Goal: Communication & Community: Answer question/provide support

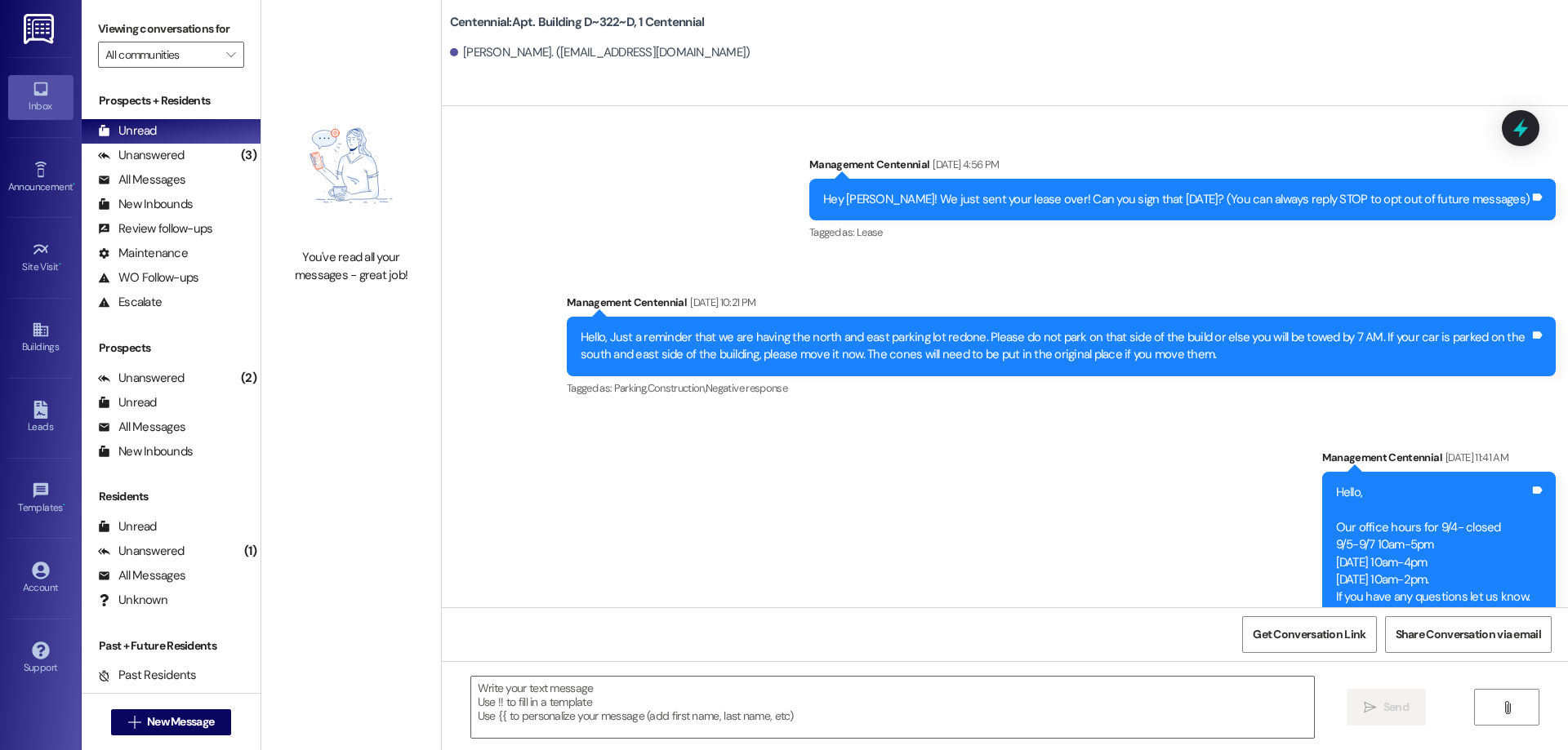
scroll to position [38669, 0]
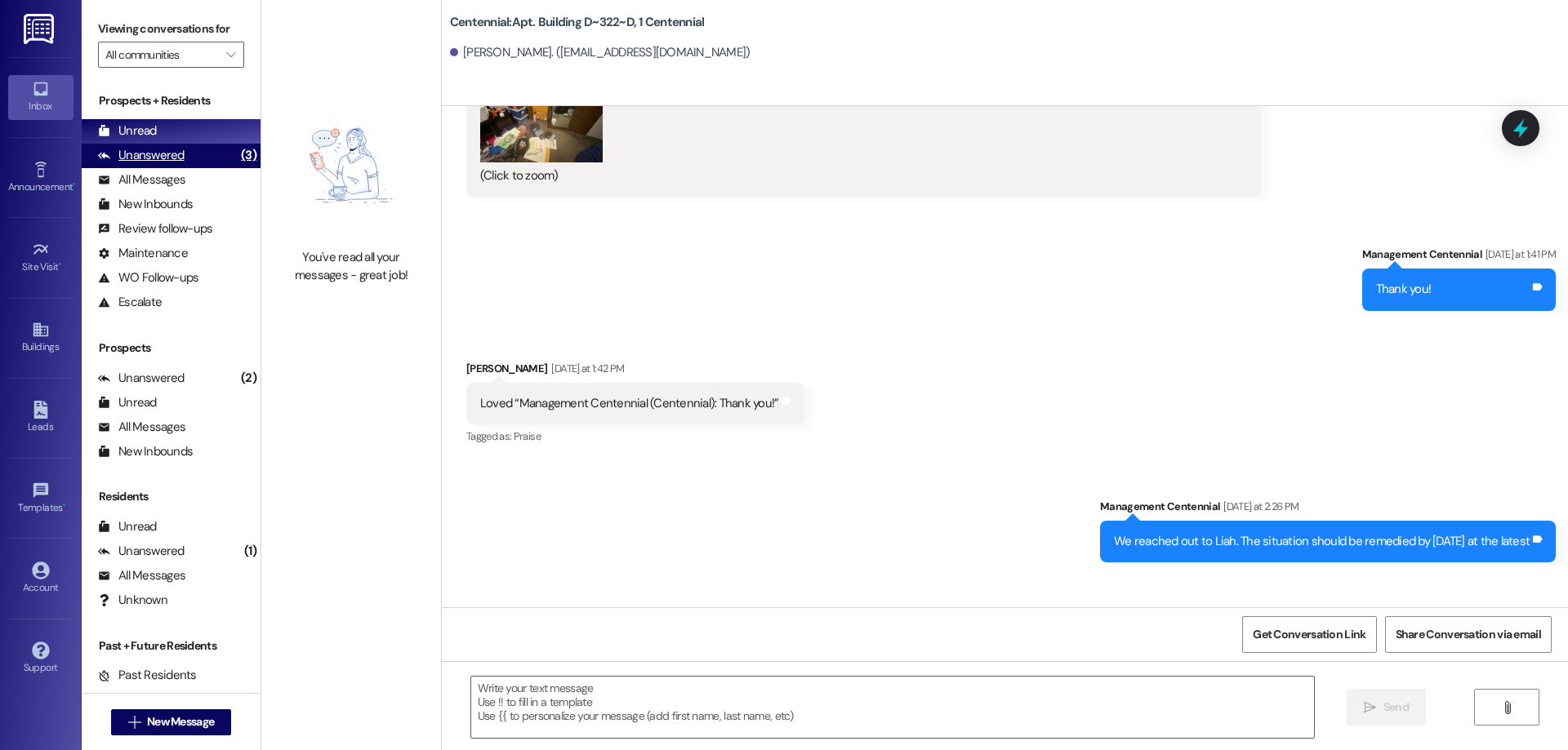
click at [161, 147] on div "Unanswered" at bounding box center [141, 155] width 86 height 17
click at [163, 140] on div "Unread (0)" at bounding box center [170, 132] width 179 height 25
click at [142, 150] on div "Unanswered" at bounding box center [141, 155] width 86 height 17
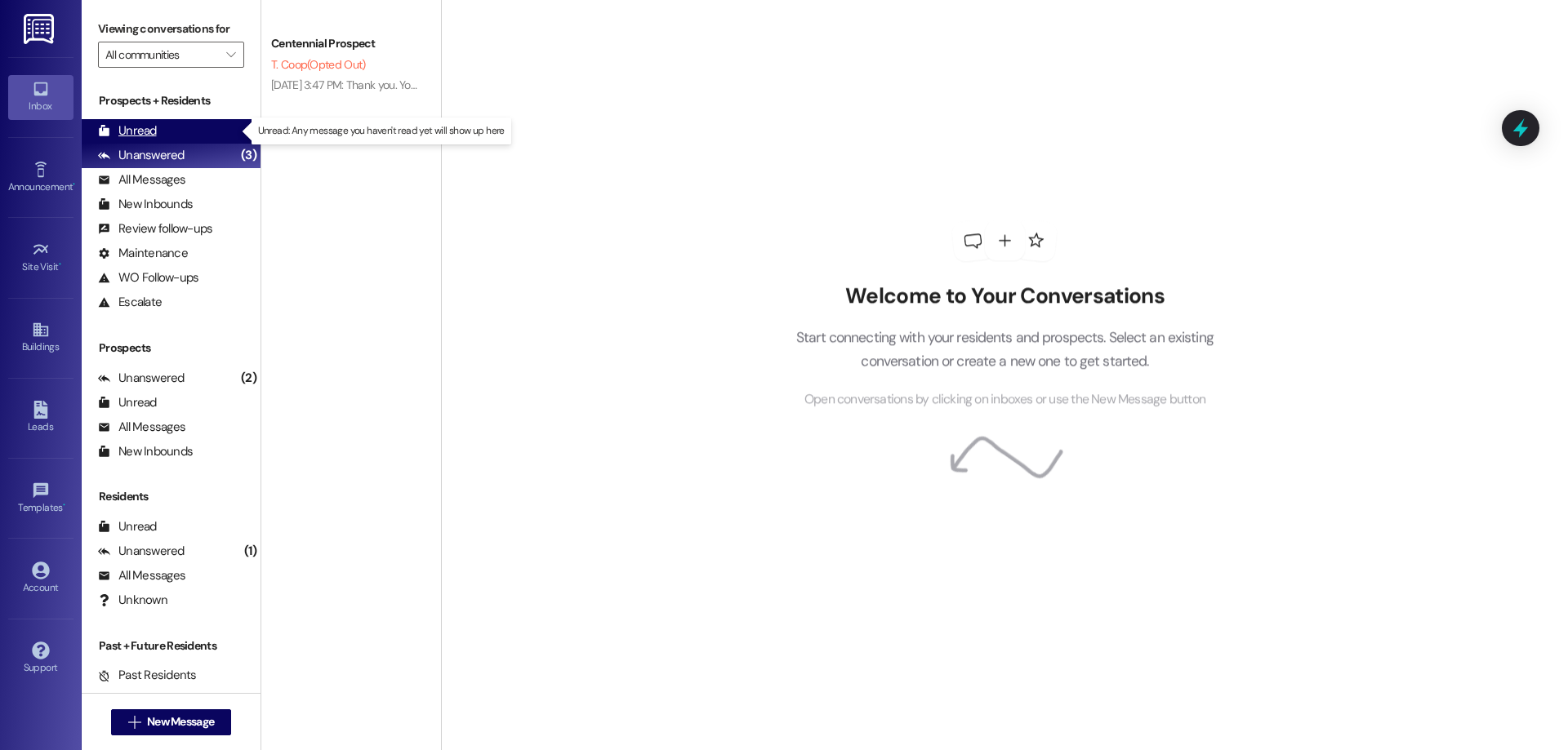
click at [143, 129] on div "Unread" at bounding box center [127, 131] width 58 height 17
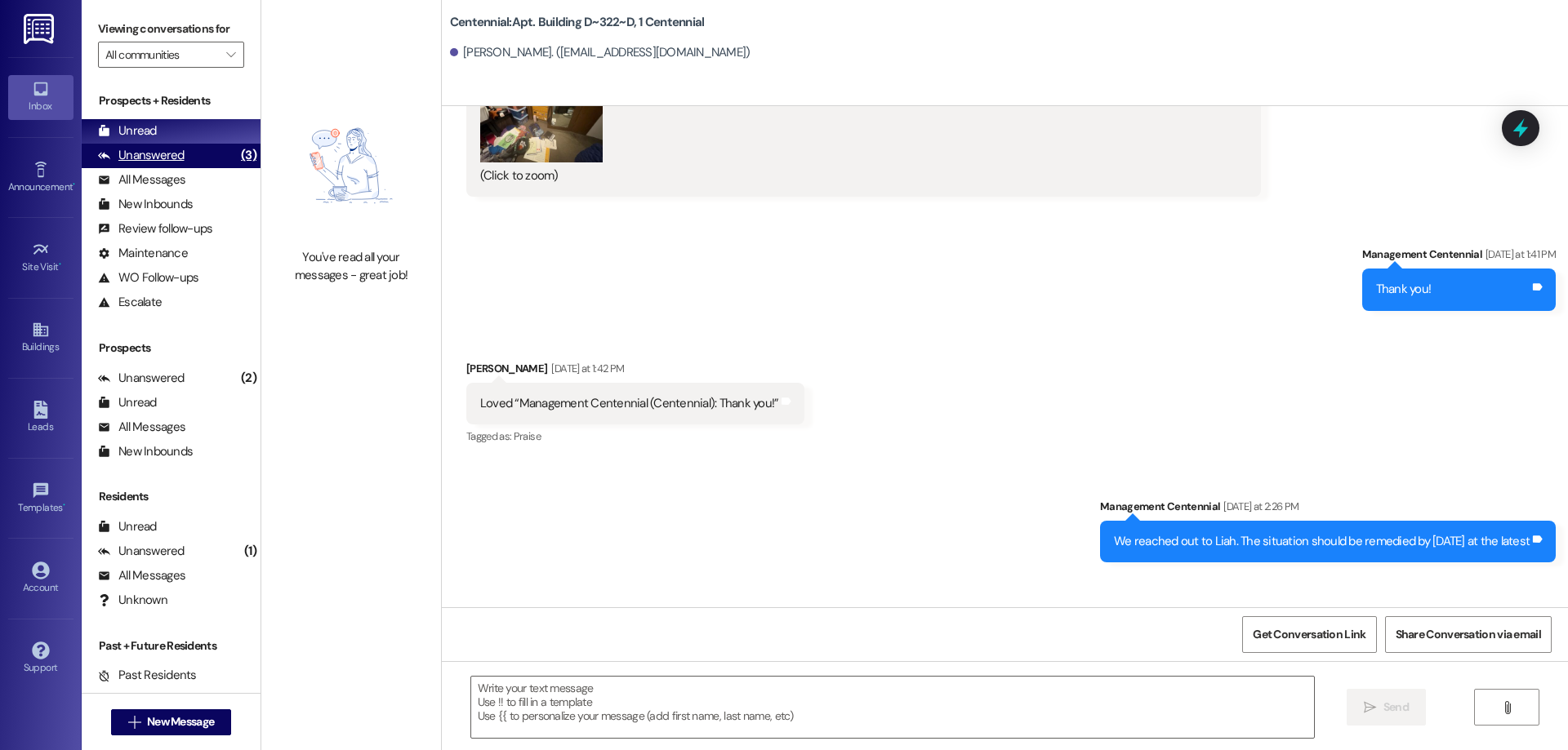
click at [155, 148] on div "Unanswered" at bounding box center [141, 155] width 86 height 17
click at [156, 135] on div "Unread (0)" at bounding box center [170, 132] width 179 height 25
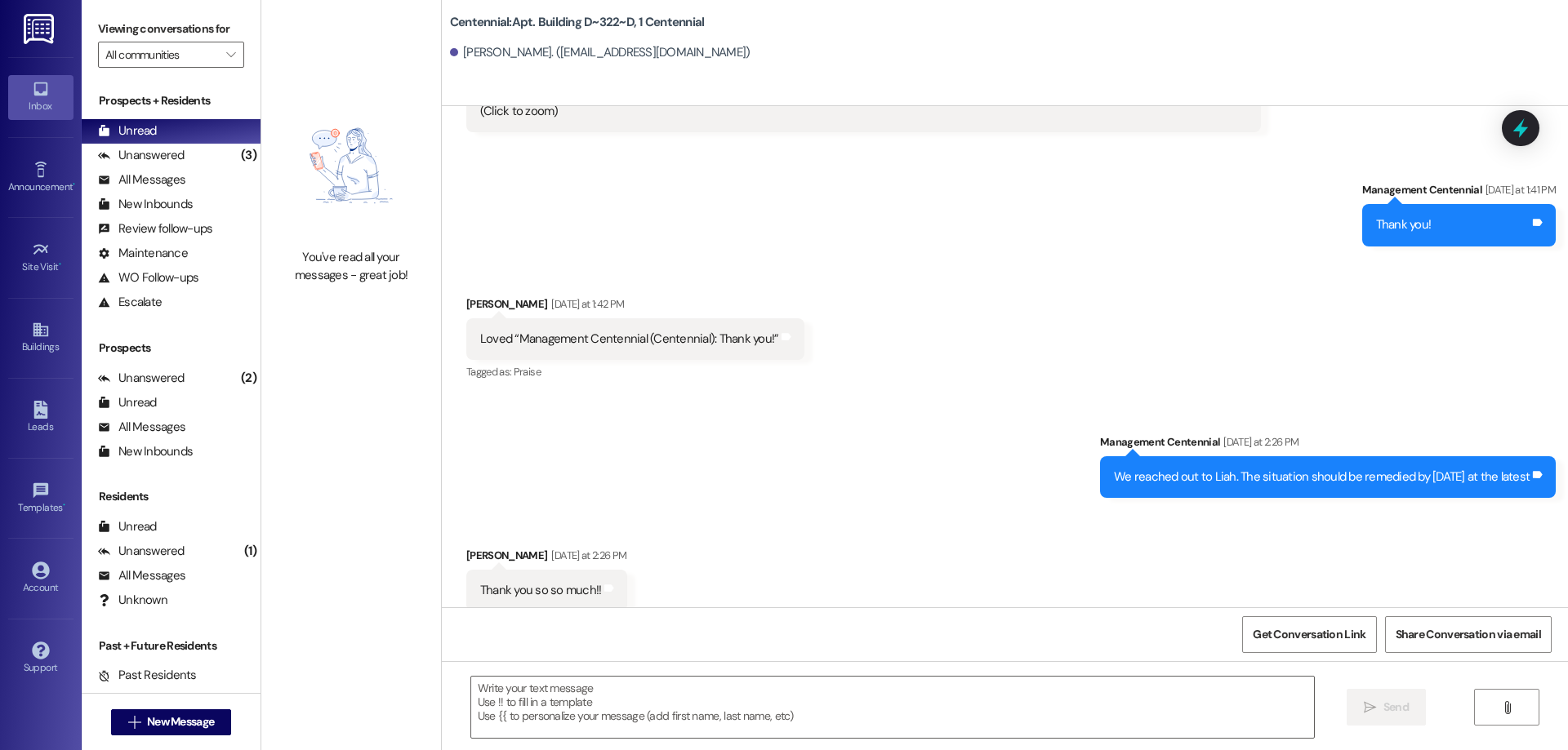
scroll to position [38784, 0]
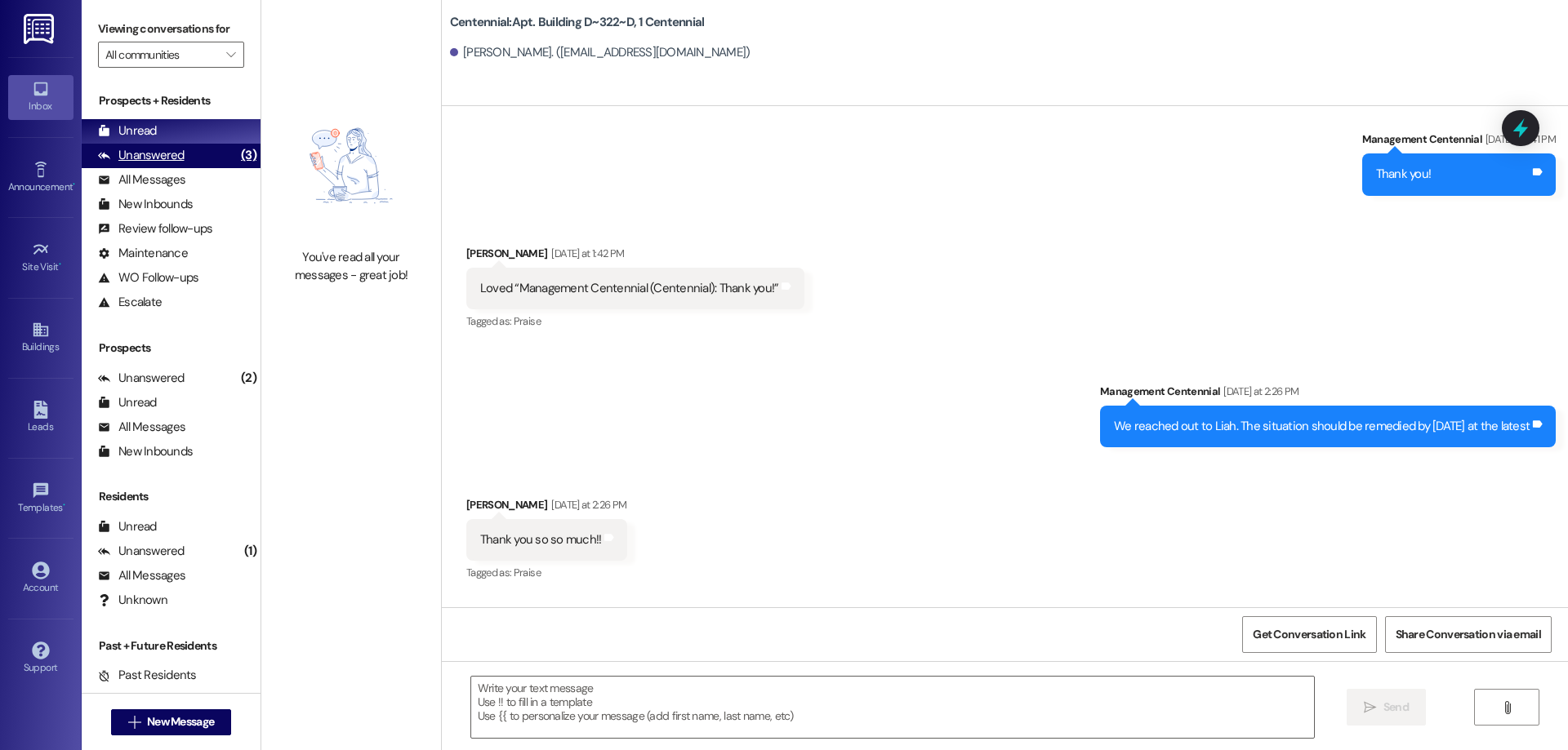
click at [161, 149] on div "Unanswered" at bounding box center [141, 155] width 86 height 17
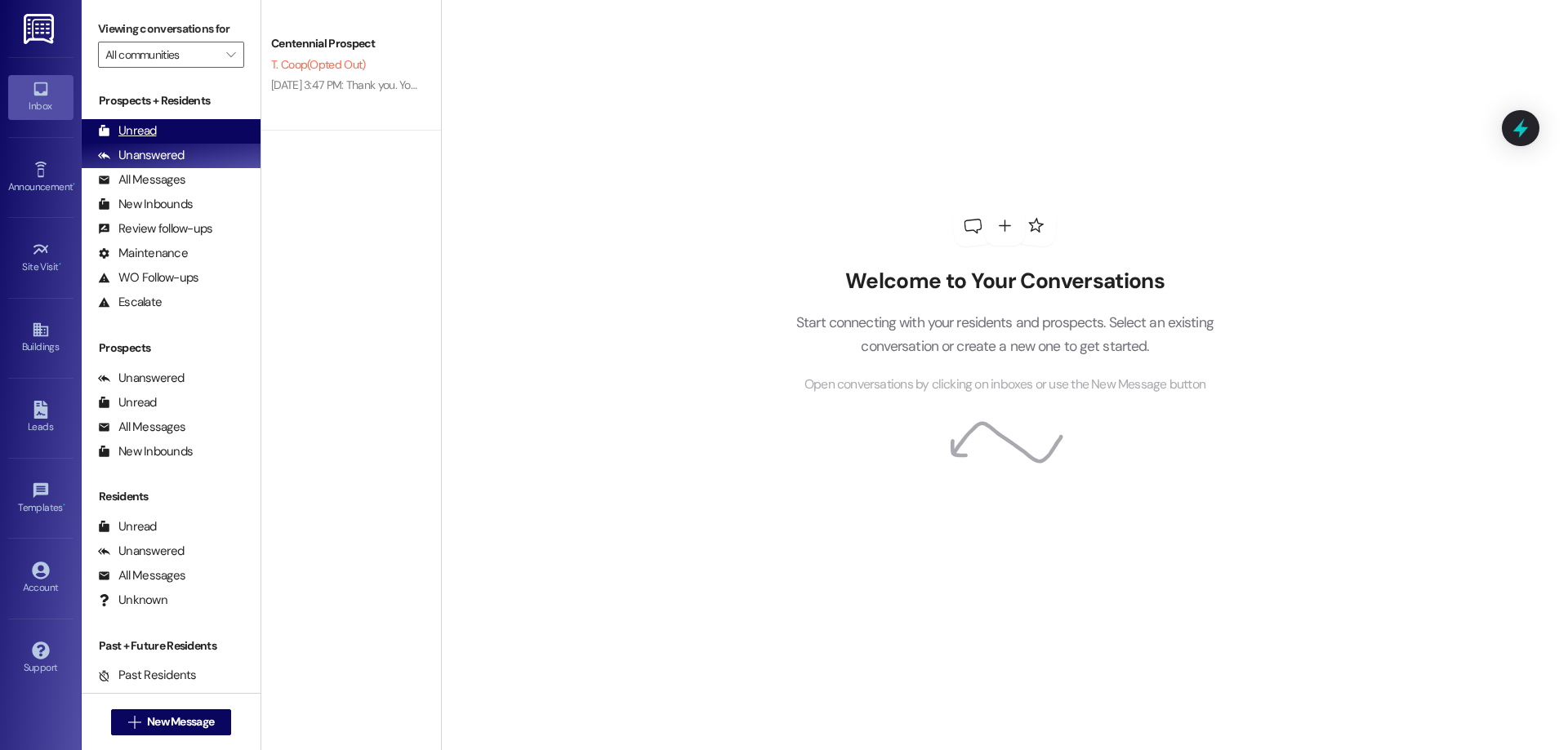
click at [129, 127] on div "Unread" at bounding box center [127, 131] width 58 height 17
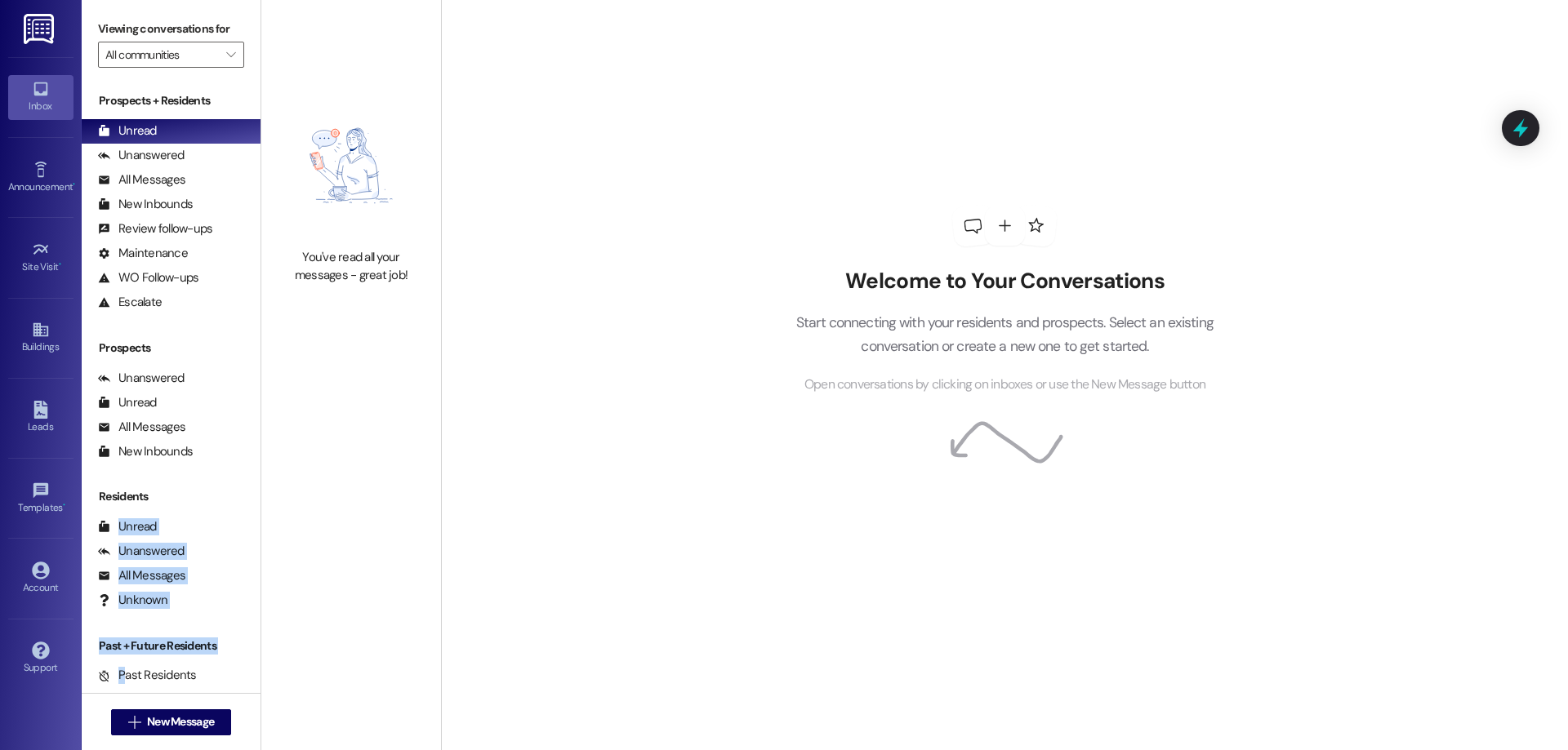
scroll to position [53, 0]
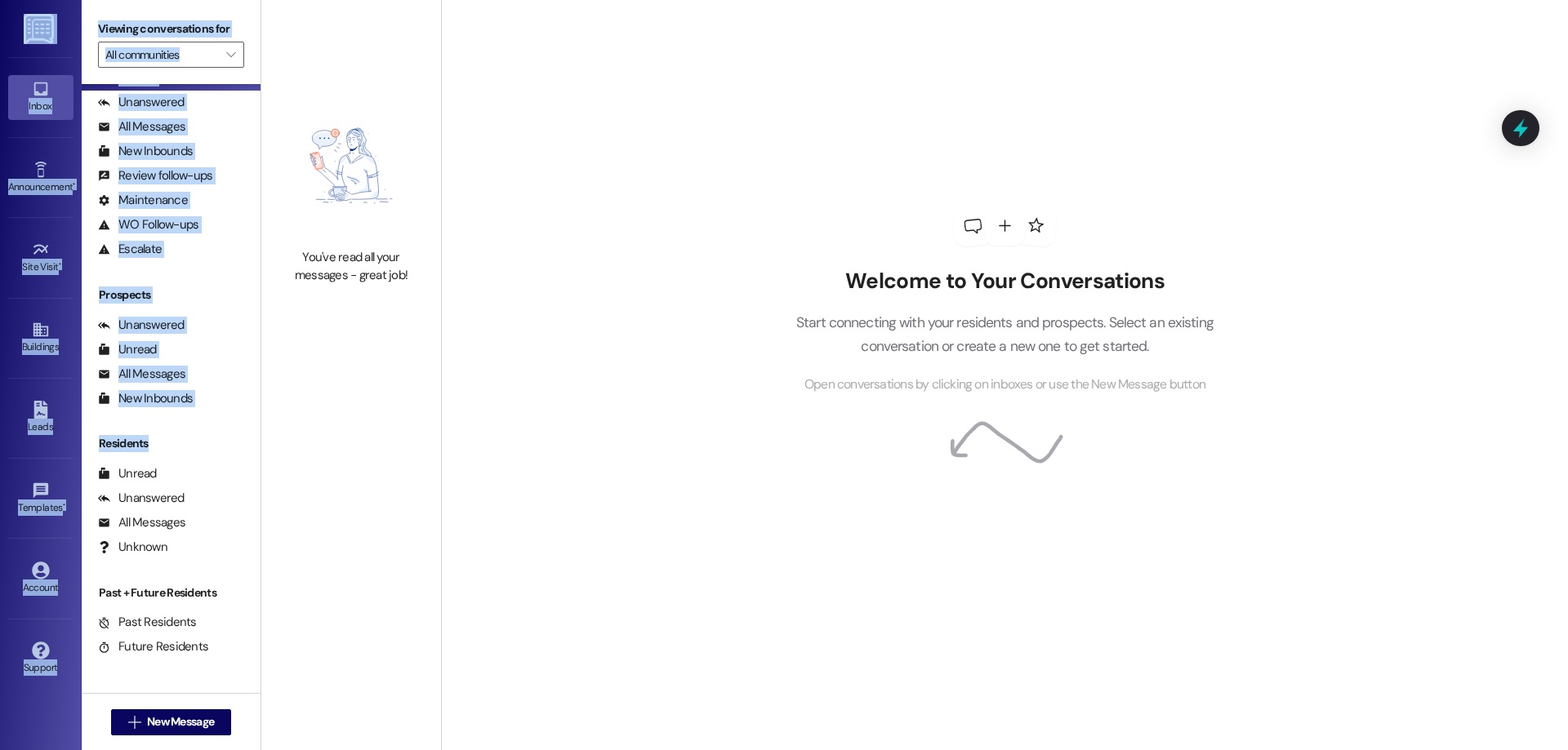
drag, startPoint x: 151, startPoint y: 531, endPoint x: 98, endPoint y: 757, distance: 232.1
click at [98, 749] on html "Inbox Go to Inbox Announcement • Send A Text Announcement Site Visit • Go to Si…" at bounding box center [784, 375] width 1568 height 750
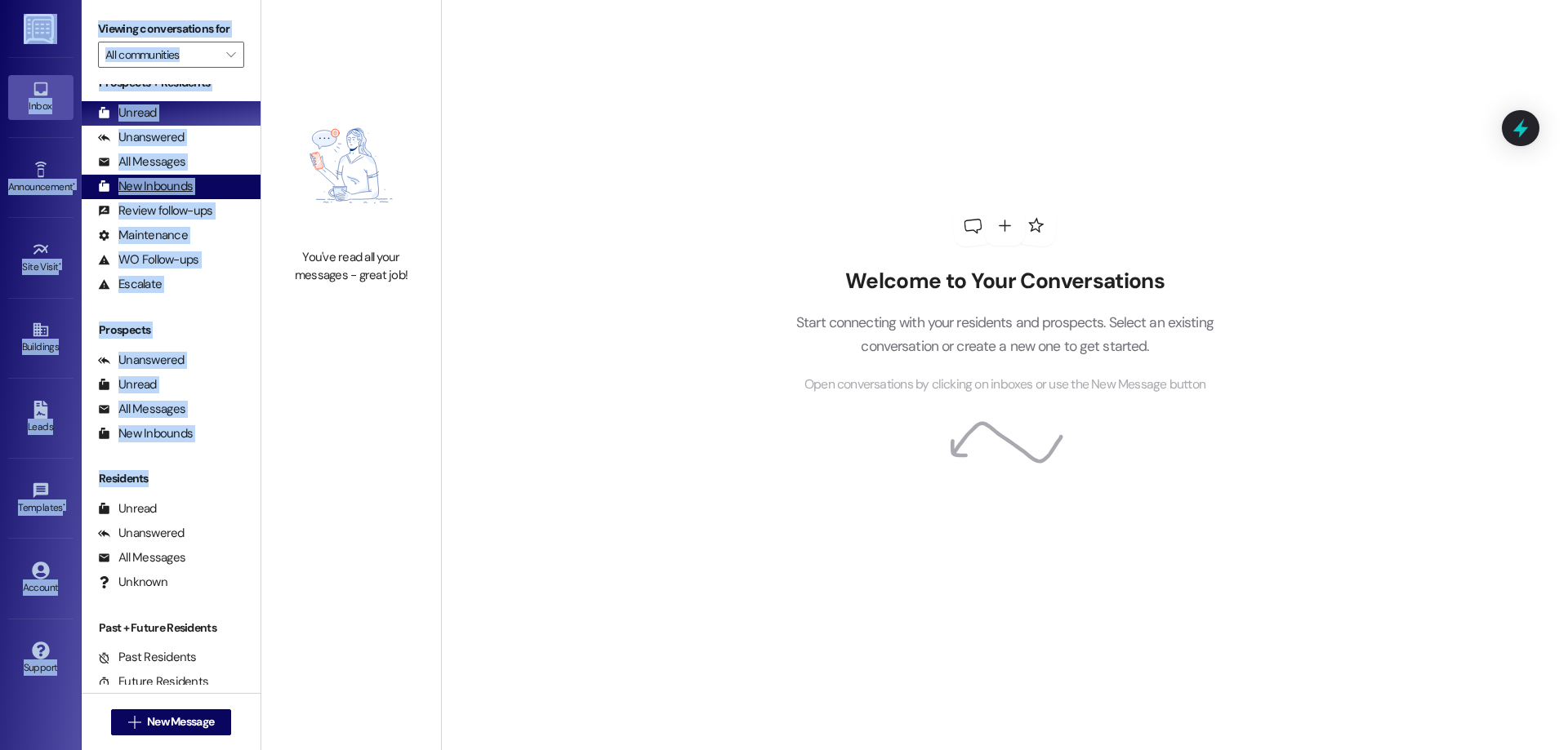
scroll to position [0, 0]
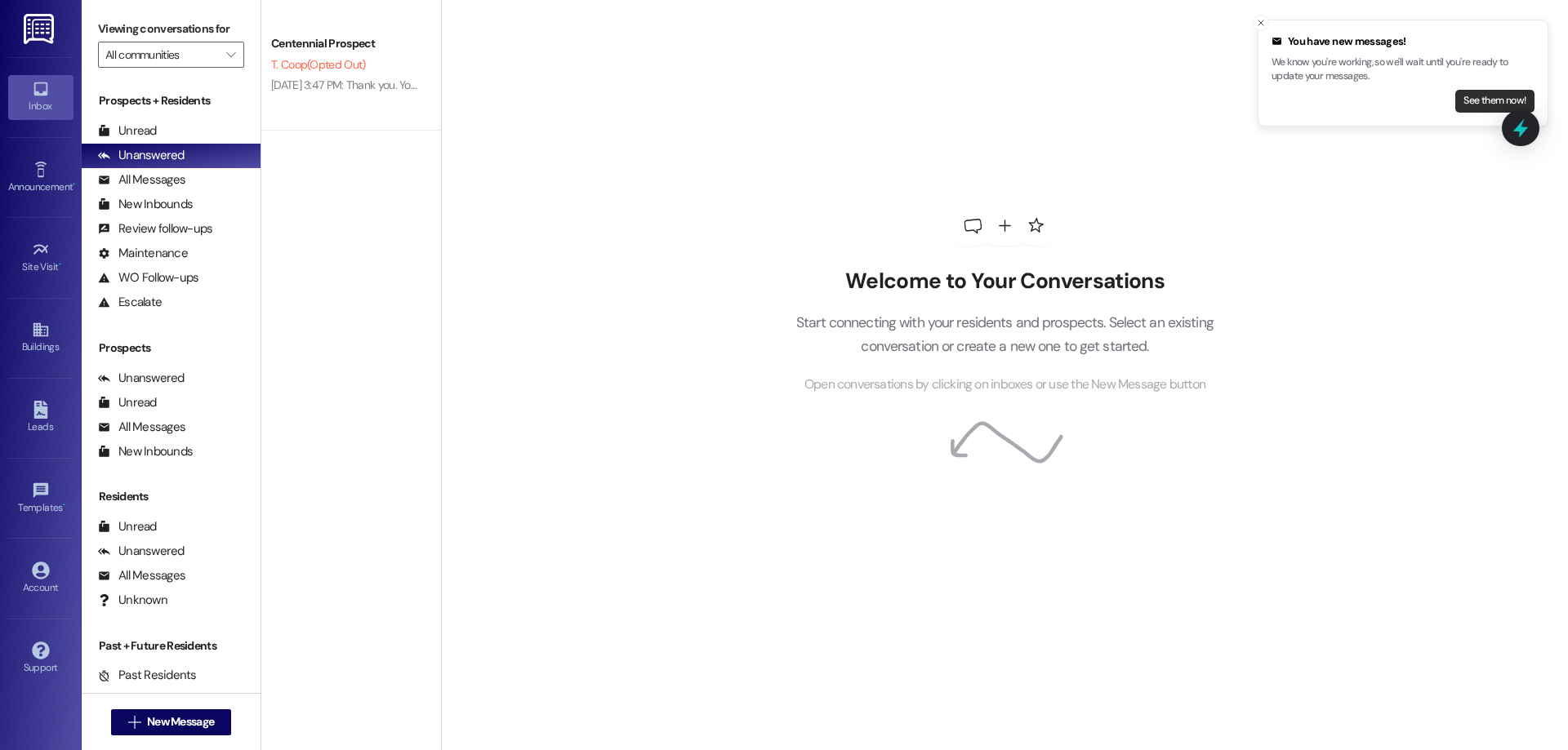
click at [1473, 100] on button "See them now!" at bounding box center [1495, 101] width 79 height 23
